Goal: Task Accomplishment & Management: Manage account settings

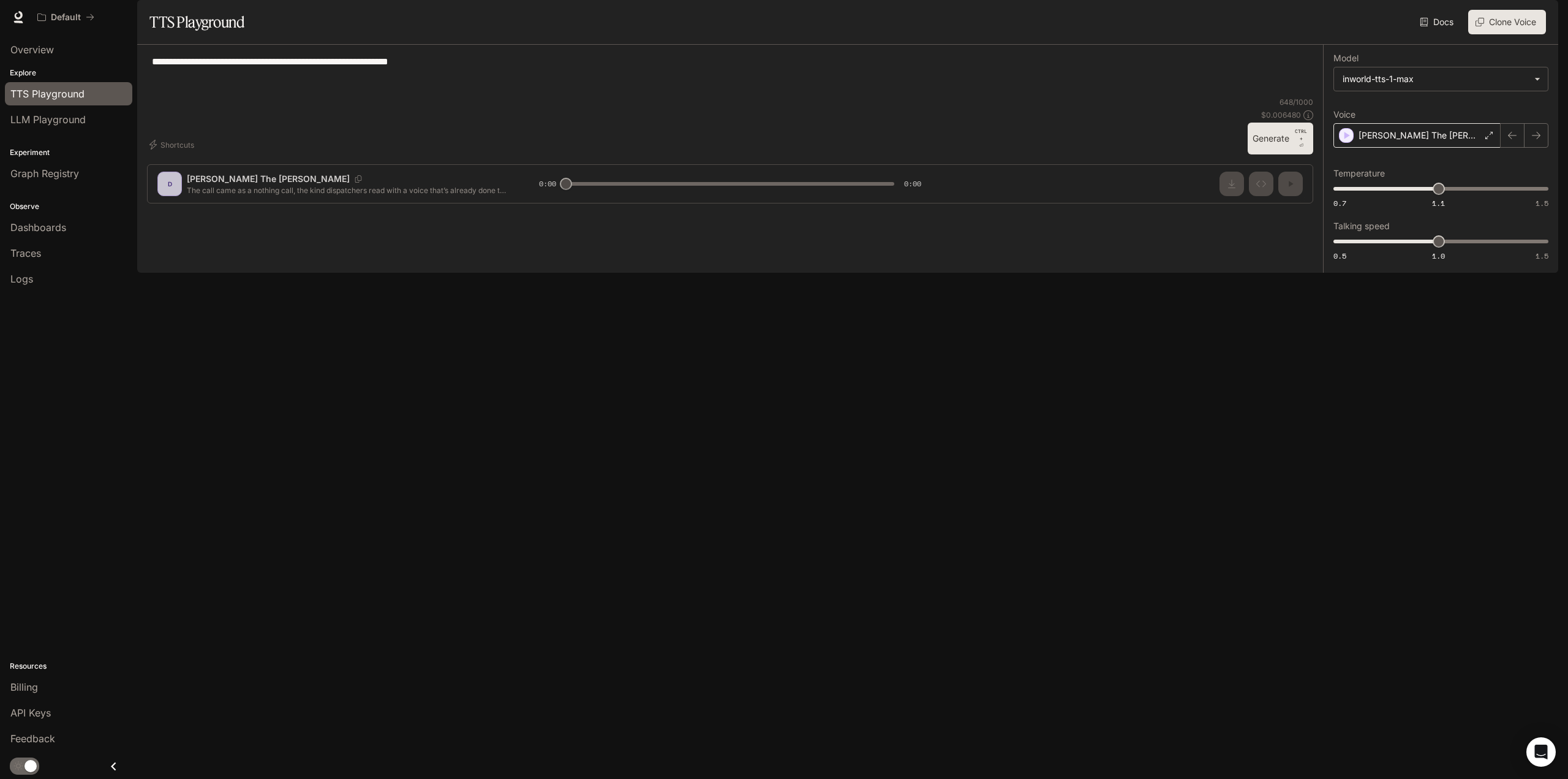
click at [1434, 148] on div "[PERSON_NAME] The [PERSON_NAME]" at bounding box center [1417, 135] width 168 height 24
click at [1351, 380] on icon "button" at bounding box center [1346, 373] width 12 height 12
click at [1348, 356] on div "[PERSON_NAME]" at bounding box center [1441, 335] width 215 height 40
click at [1431, 148] on div "[PERSON_NAME]" at bounding box center [1417, 135] width 168 height 24
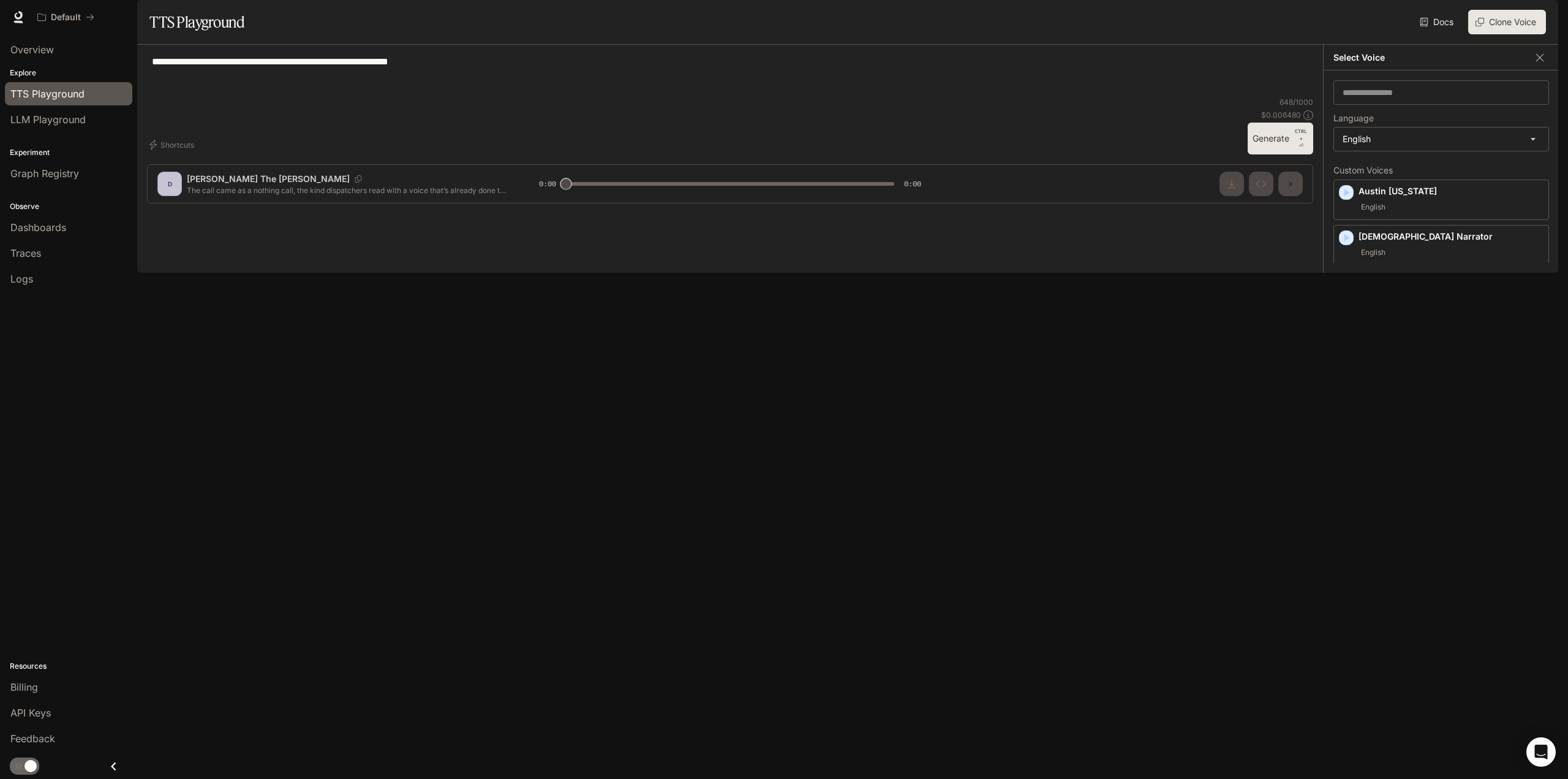
click at [1350, 334] on icon "button" at bounding box center [1346, 329] width 12 height 12
click at [1345, 244] on icon "button" at bounding box center [1346, 237] width 12 height 12
click at [1517, 240] on icon "Copy Voice ID" at bounding box center [1522, 234] width 12 height 10
click at [38, 689] on span "Billing" at bounding box center [24, 687] width 28 height 15
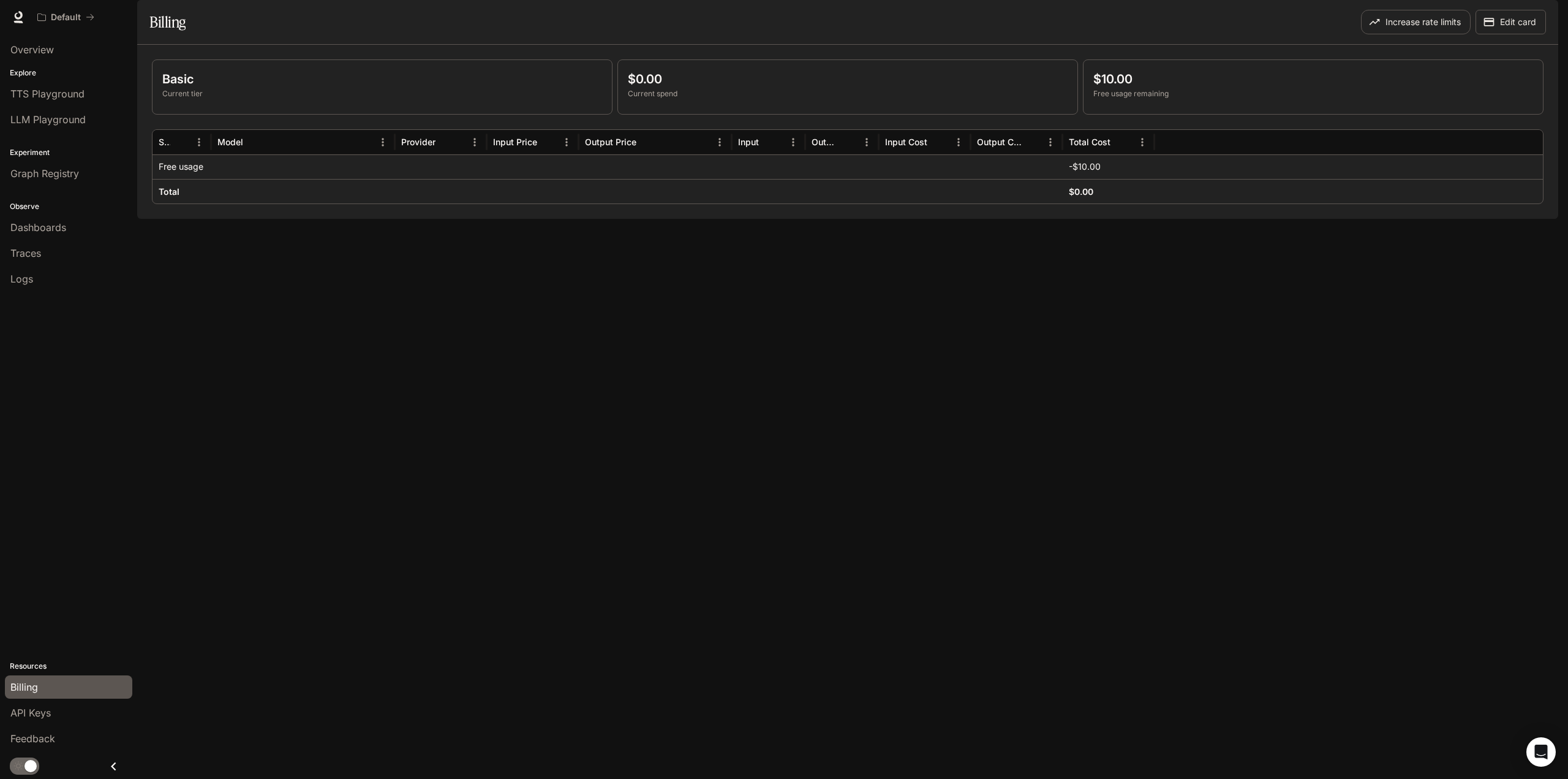
click at [940, 219] on div "Basic Current tier $0.00 Current spend $10.00 Free usage remaining Service Mode…" at bounding box center [848, 132] width 1421 height 174
click at [29, 85] on link "TTS Playground" at bounding box center [68, 94] width 127 height 24
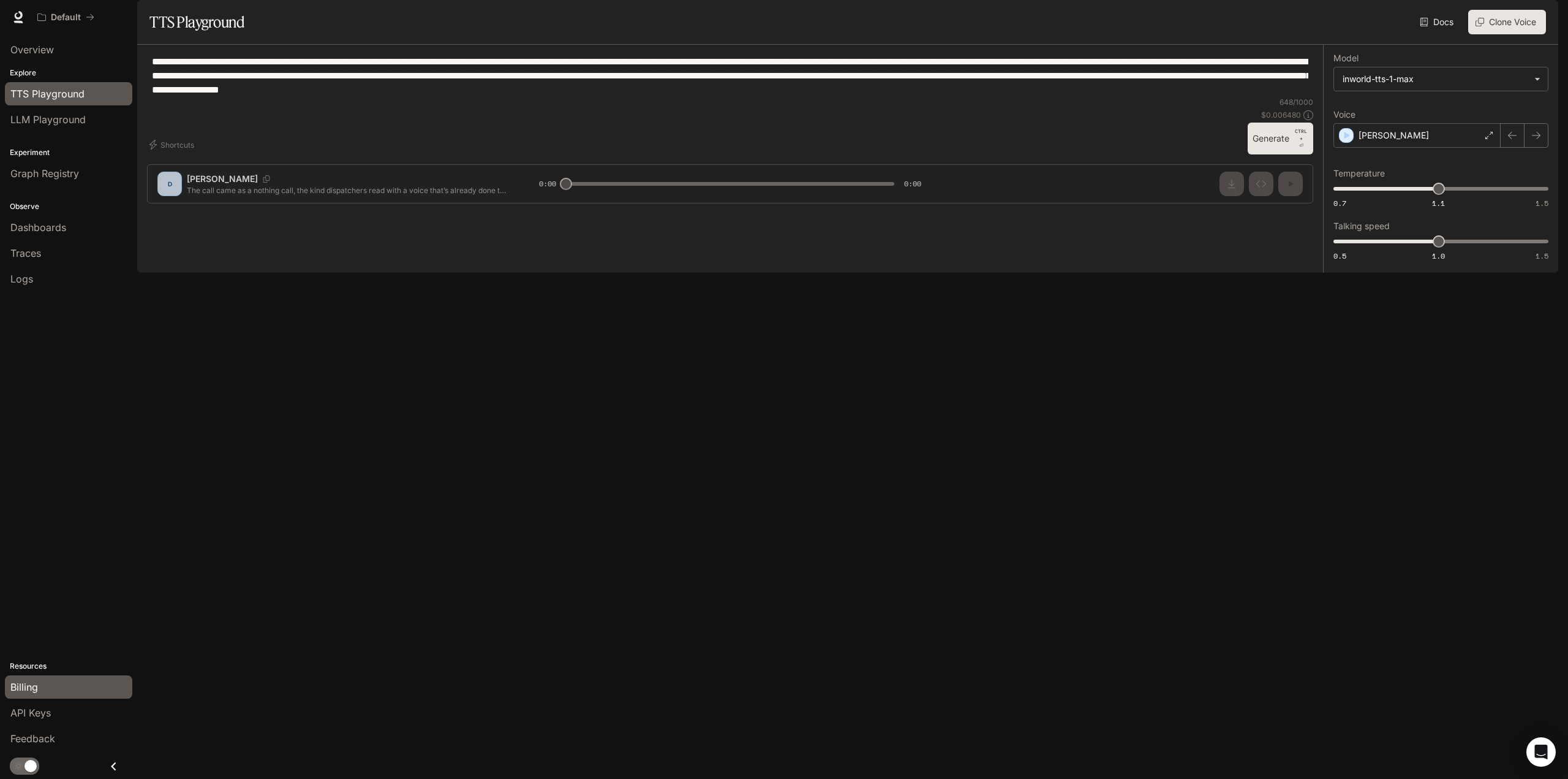
click at [36, 686] on span "Billing" at bounding box center [24, 687] width 28 height 15
